Goal: Transaction & Acquisition: Purchase product/service

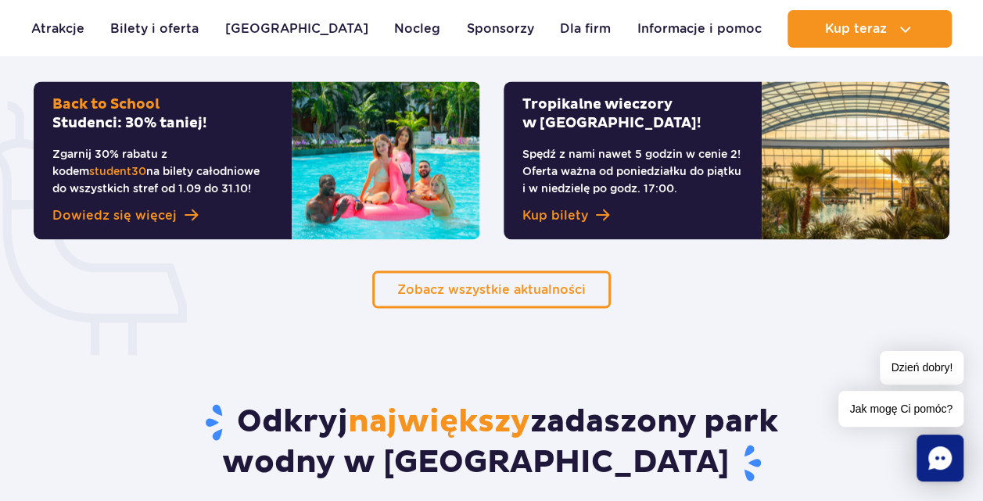
scroll to position [1188, 0]
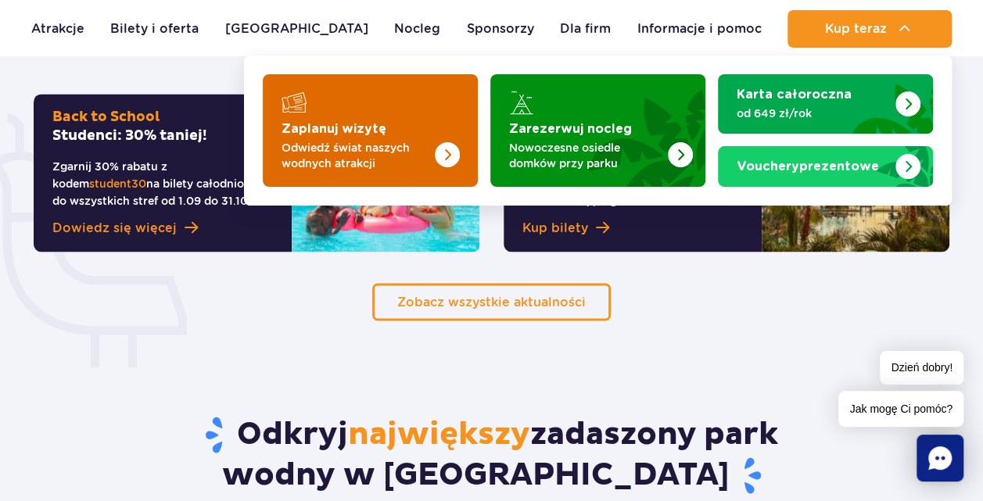
click at [442, 157] on img "Zaplanuj wizytę" at bounding box center [447, 154] width 25 height 25
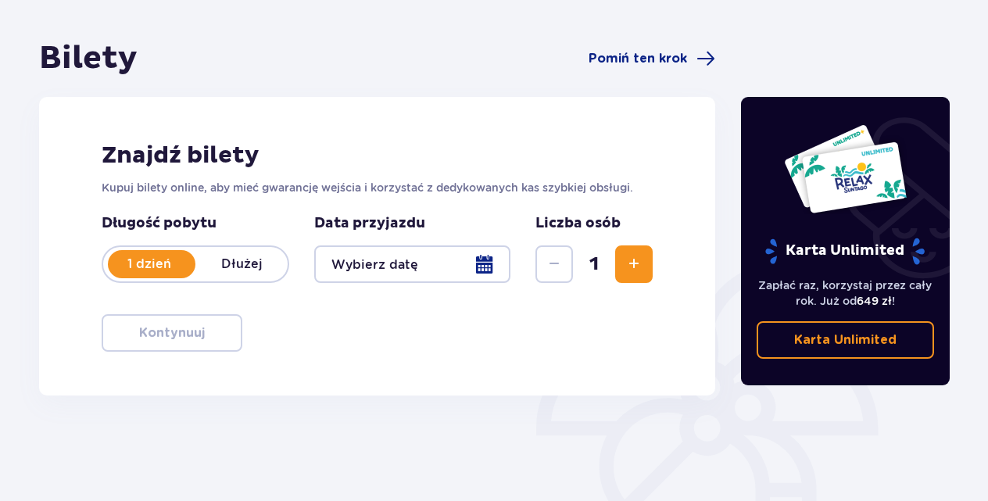
scroll to position [156, 0]
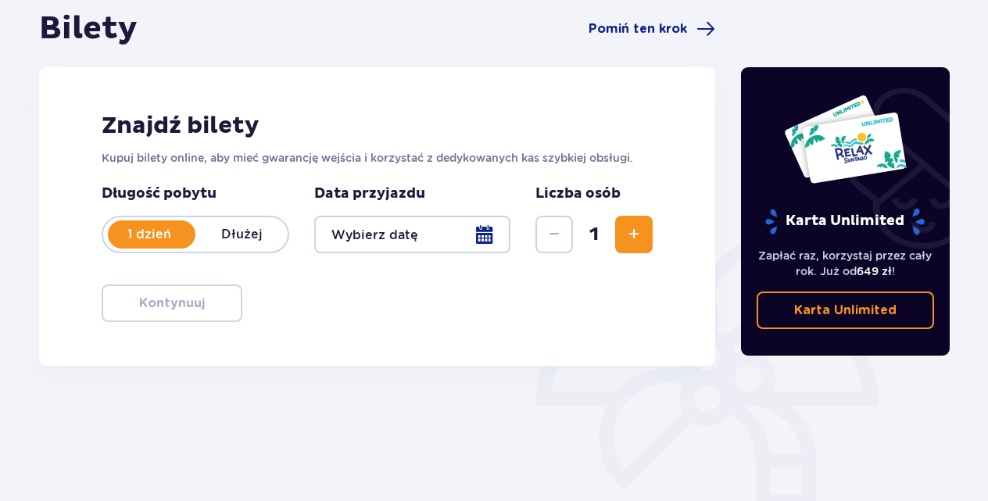
click at [636, 235] on span "Zwiększ" at bounding box center [634, 234] width 19 height 19
click at [482, 231] on div at bounding box center [412, 235] width 196 height 38
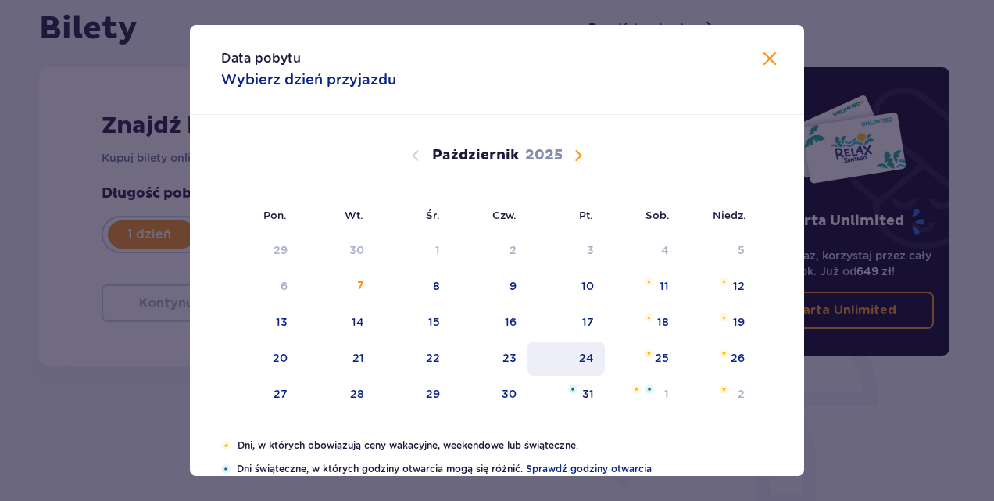
click at [584, 356] on div "24" at bounding box center [586, 358] width 15 height 16
type input "24.10.25"
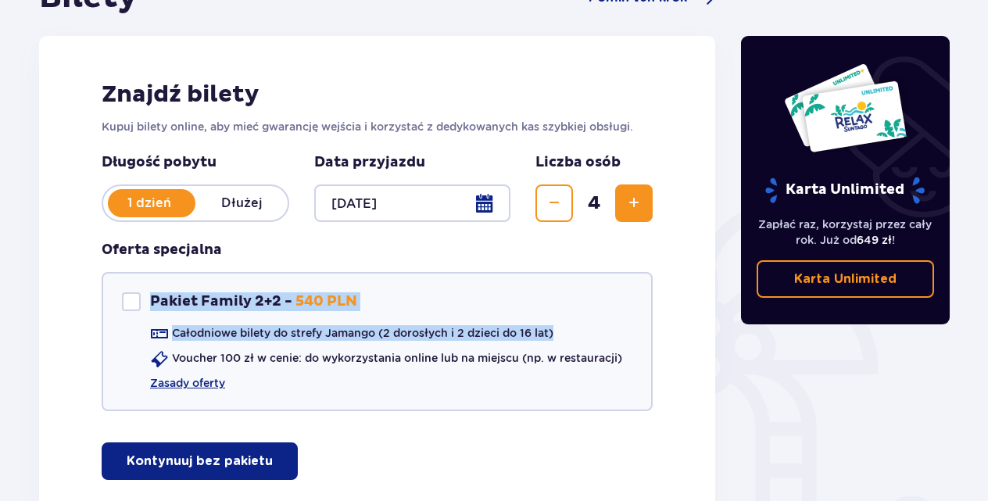
scroll to position [219, 0]
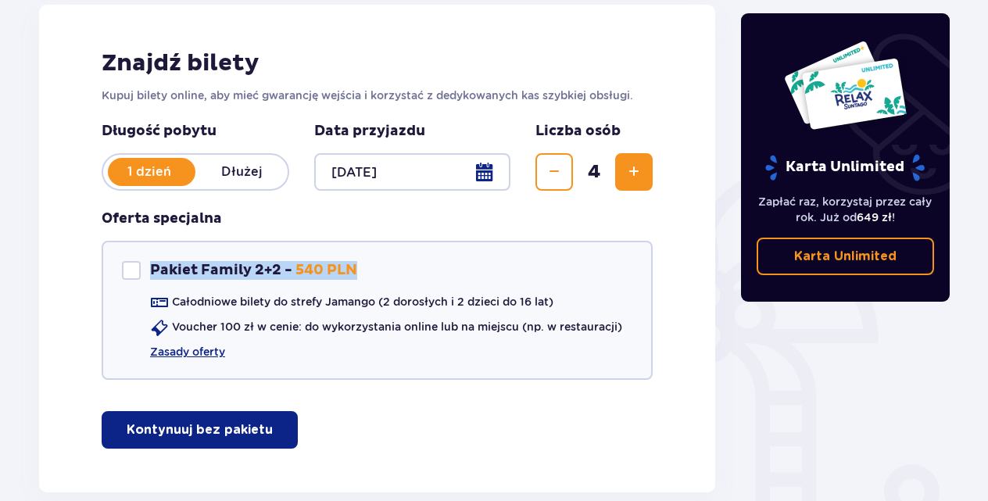
drag, startPoint x: 67, startPoint y: 335, endPoint x: 55, endPoint y: 297, distance: 40.3
click at [55, 297] on div "Znajdź bilety Kupuj bilety online, aby mieć gwarancję wejścia i korzystać z ded…" at bounding box center [377, 249] width 676 height 488
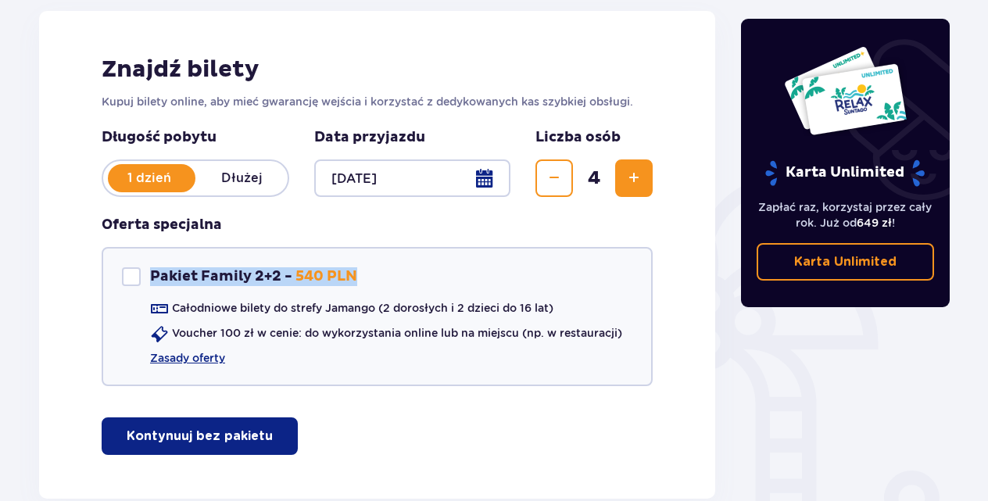
scroll to position [210, 0]
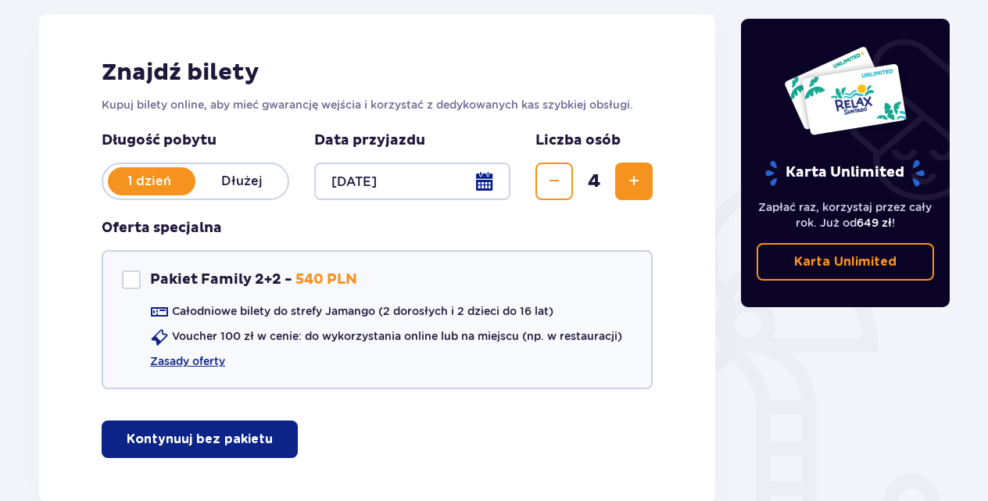
click at [371, 39] on div "Znajdź bilety Kupuj bilety online, aby mieć gwarancję wejścia i korzystać z ded…" at bounding box center [377, 258] width 676 height 488
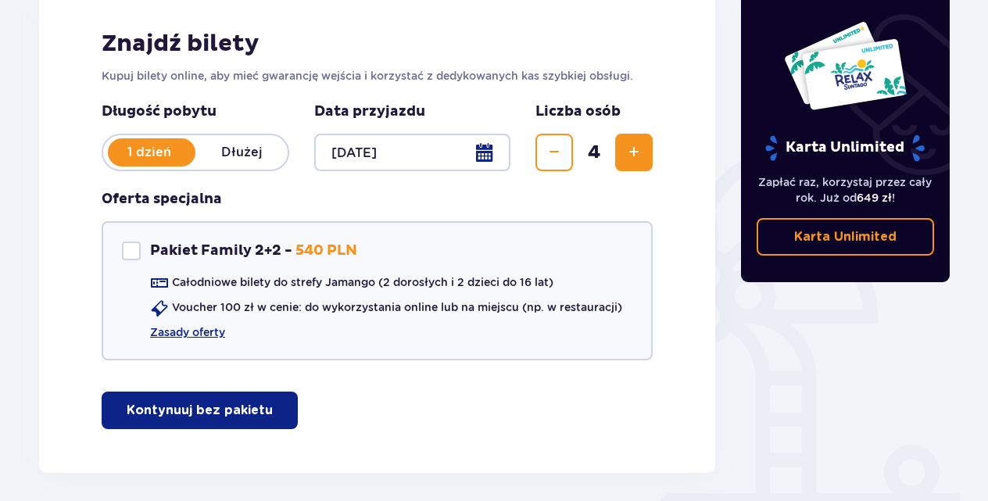
click at [68, 72] on div "Znajdź bilety Kupuj bilety online, aby mieć gwarancję wejścia i korzystać z ded…" at bounding box center [377, 229] width 676 height 488
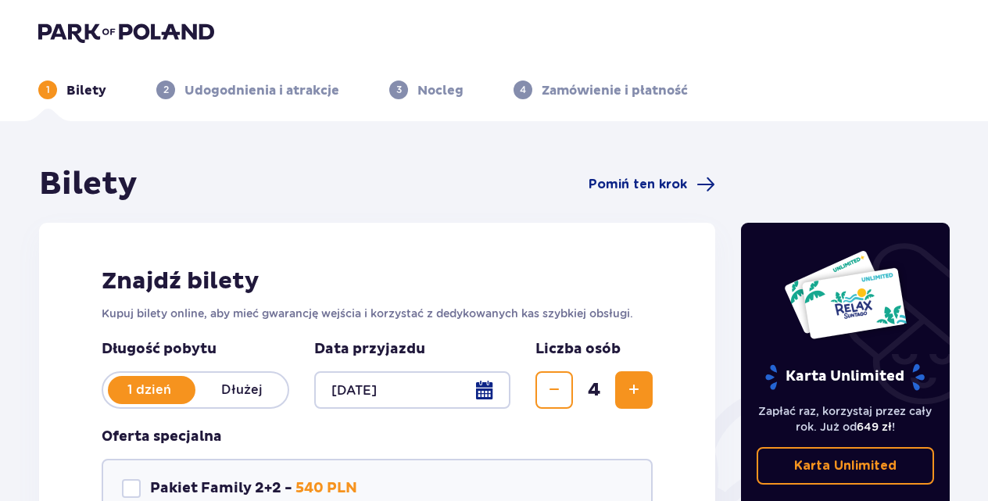
scroll to position [0, 0]
